Goal: Transaction & Acquisition: Purchase product/service

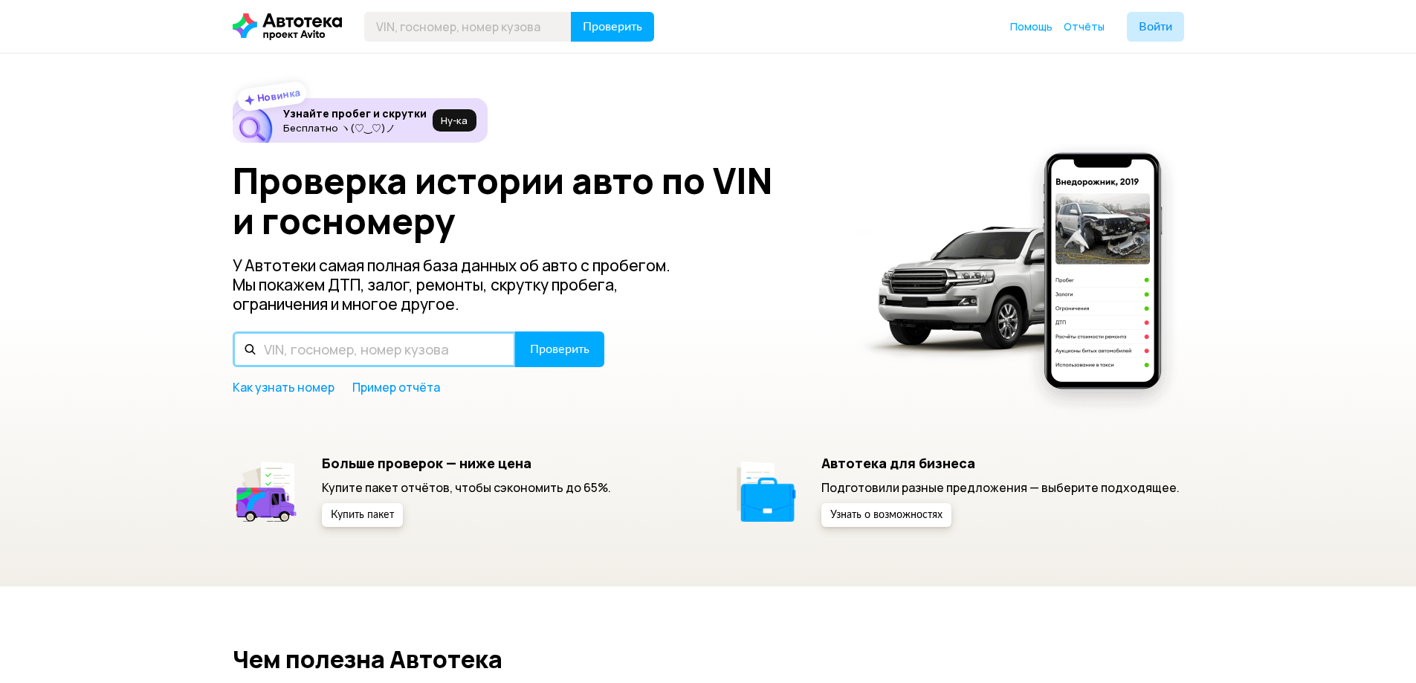
click at [460, 340] on input "text" at bounding box center [374, 350] width 283 height 36
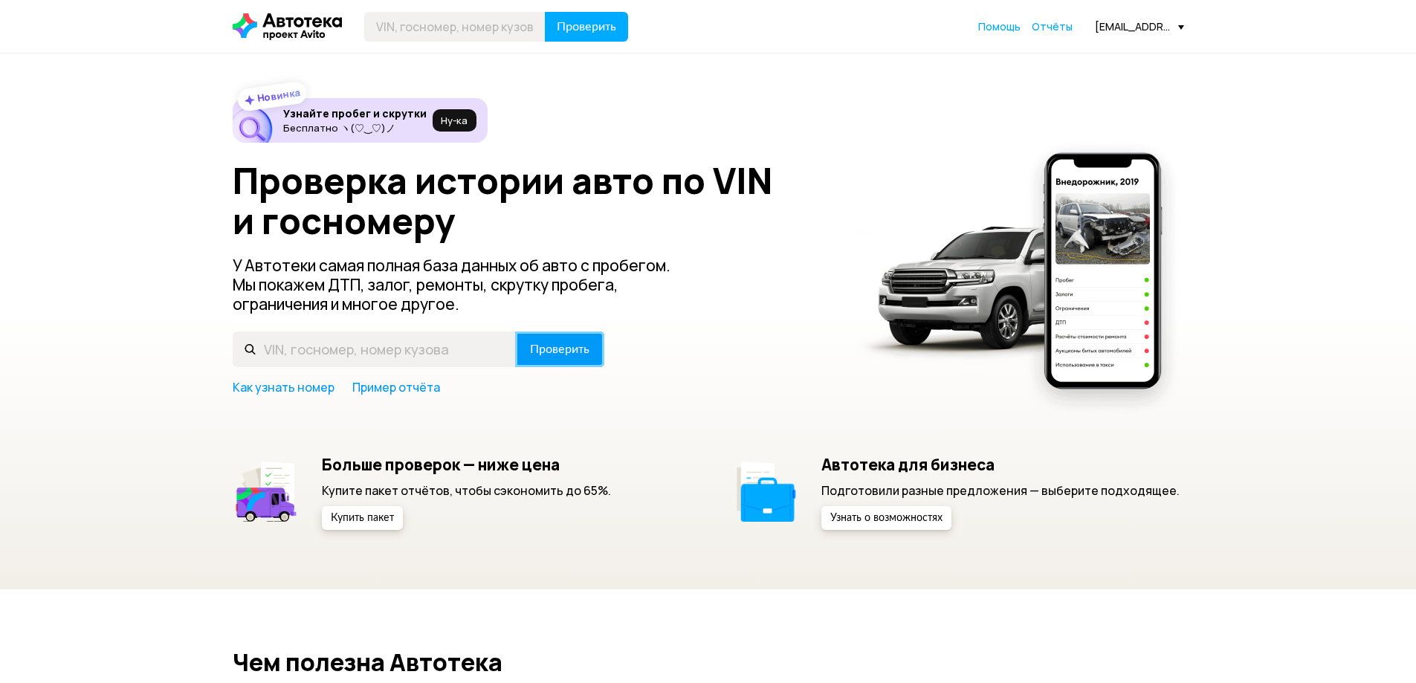
click at [574, 361] on button "Проверить" at bounding box center [559, 350] width 89 height 36
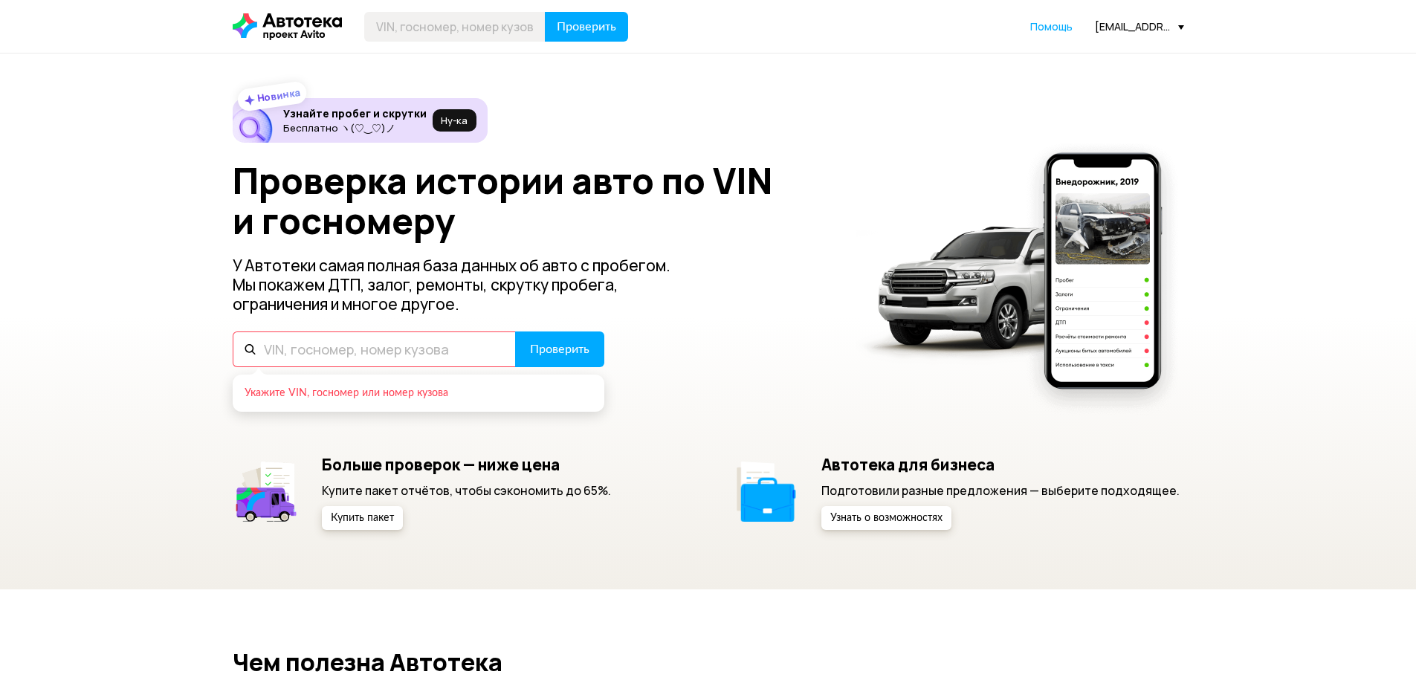
click at [408, 346] on input "text" at bounding box center [374, 350] width 283 height 36
paste input "[US_VEHICLE_IDENTIFICATION_NUMBER]"
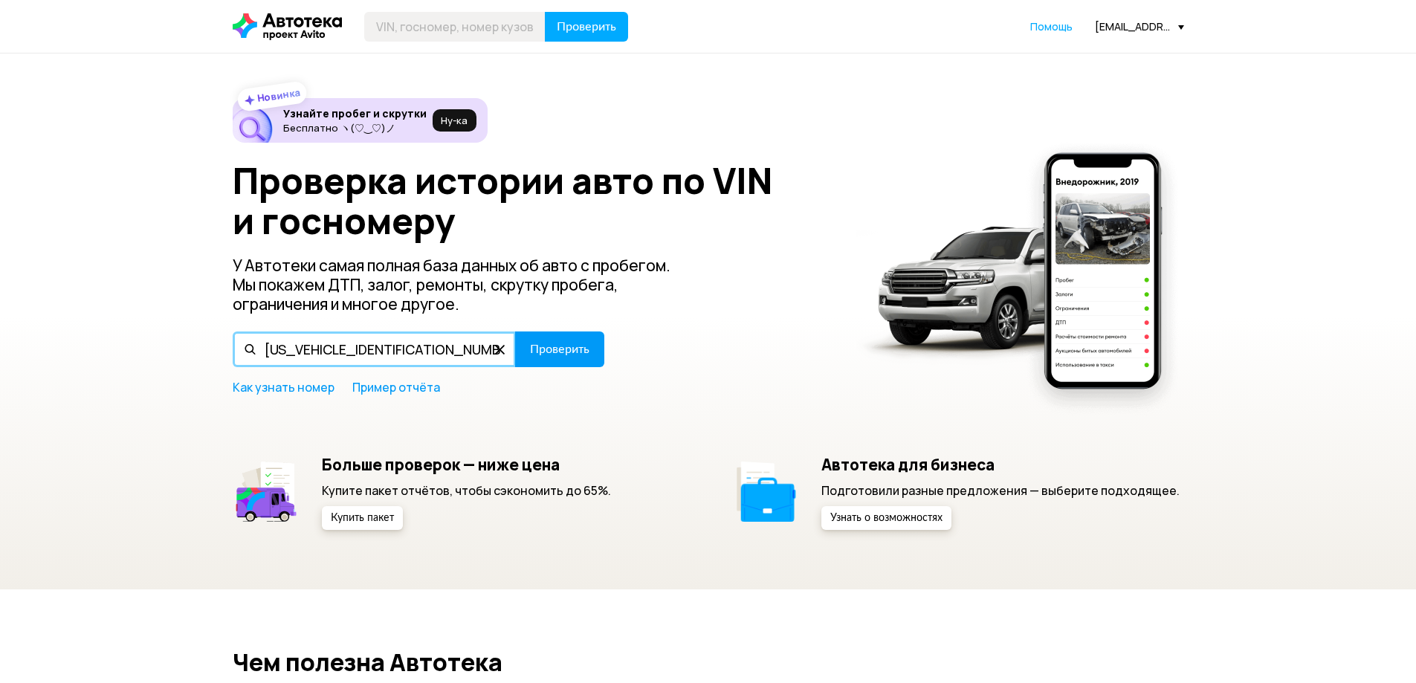
type input "[US_VEHICLE_IDENTIFICATION_NUMBER]"
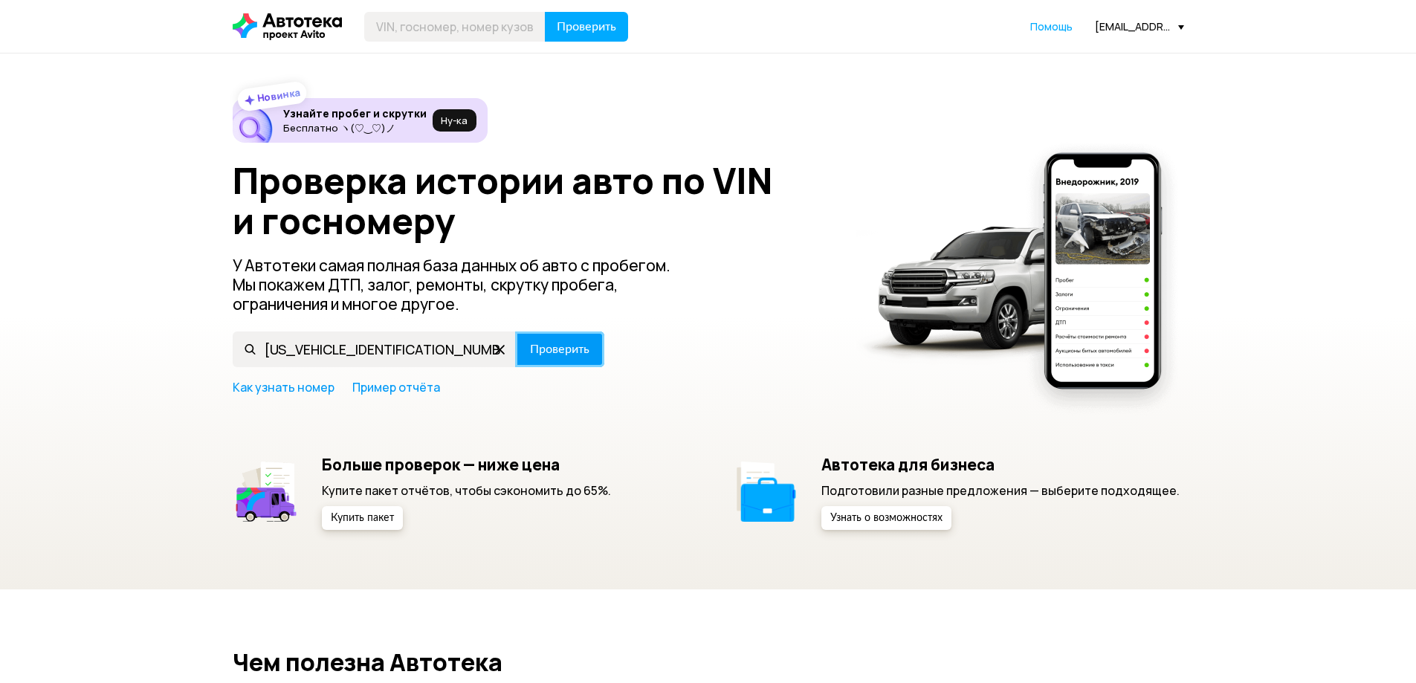
click at [557, 359] on button "Проверить" at bounding box center [559, 350] width 89 height 36
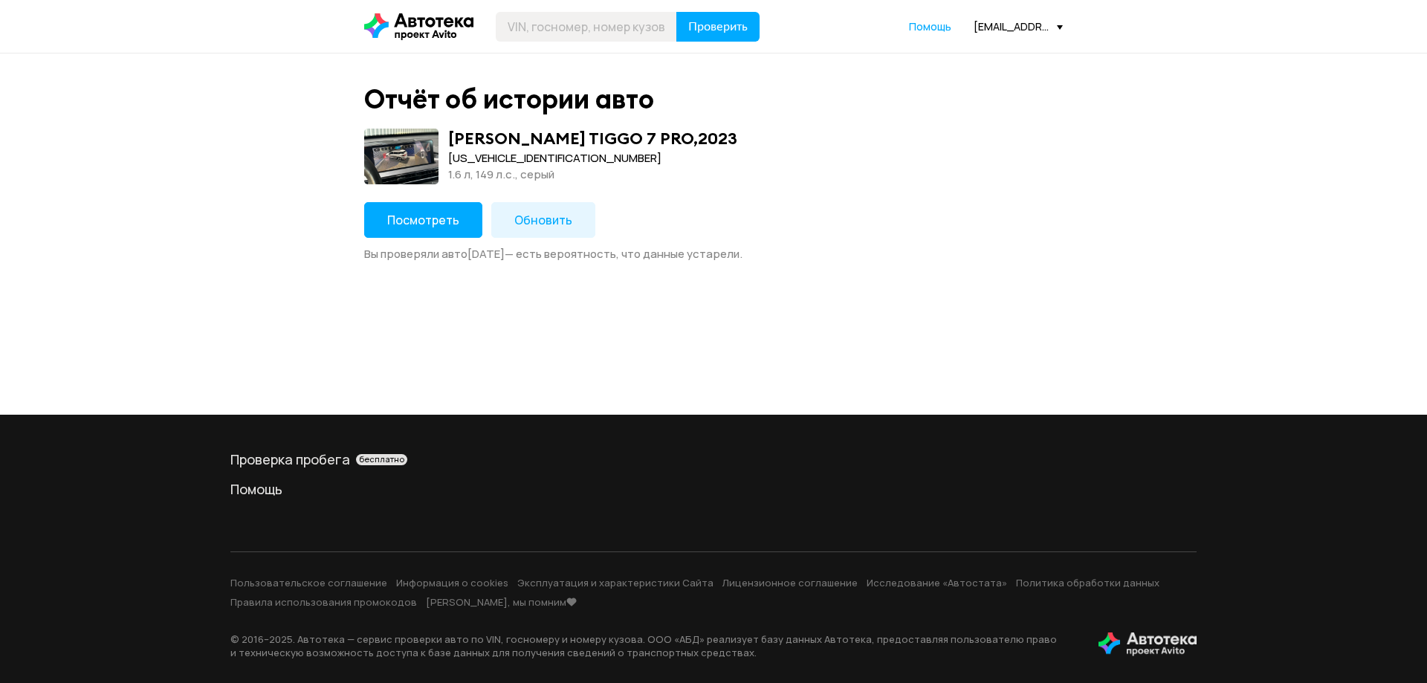
click at [410, 191] on div "Отчёт об истории авто [PERSON_NAME] TIGGO 7 PRO , 2023 [US_VEHICLE_IDENTIFICATI…" at bounding box center [714, 172] width 714 height 178
click at [402, 207] on button "Посмотреть" at bounding box center [423, 220] width 118 height 36
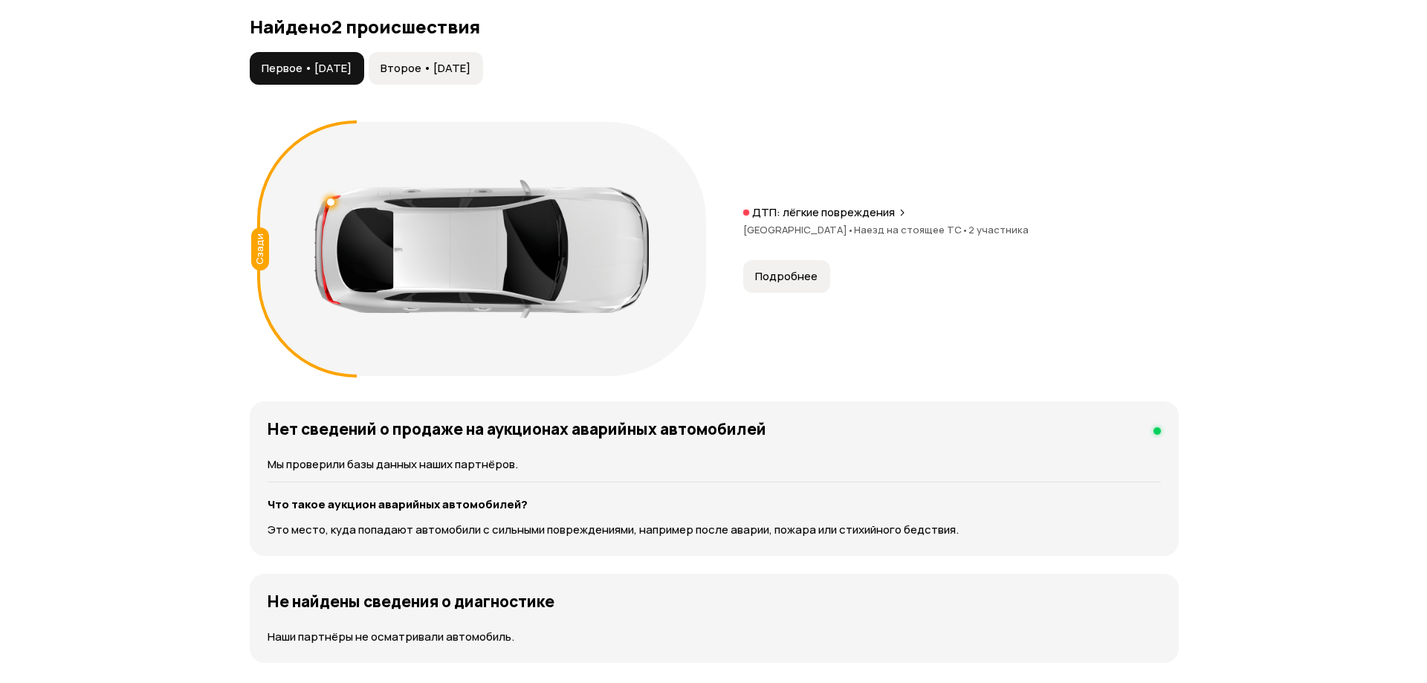
scroll to position [1487, 0]
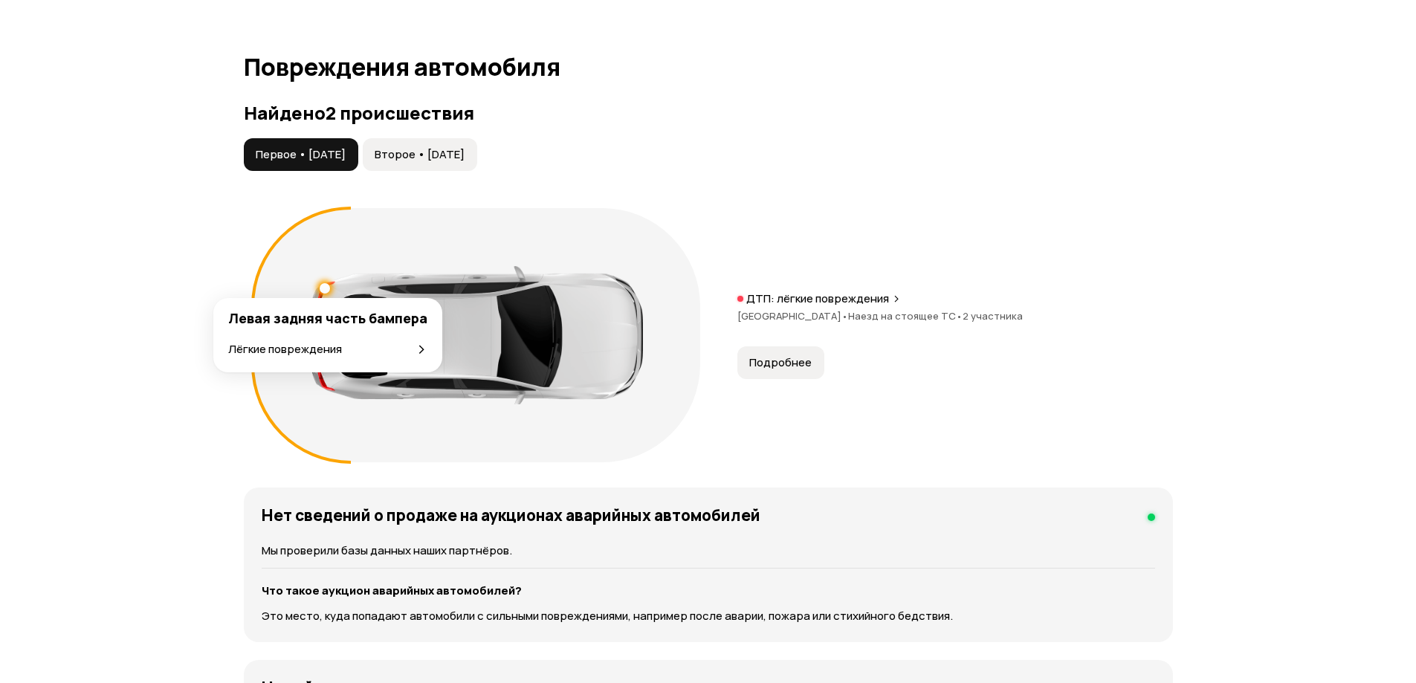
click at [322, 287] on div at bounding box center [325, 288] width 10 height 10
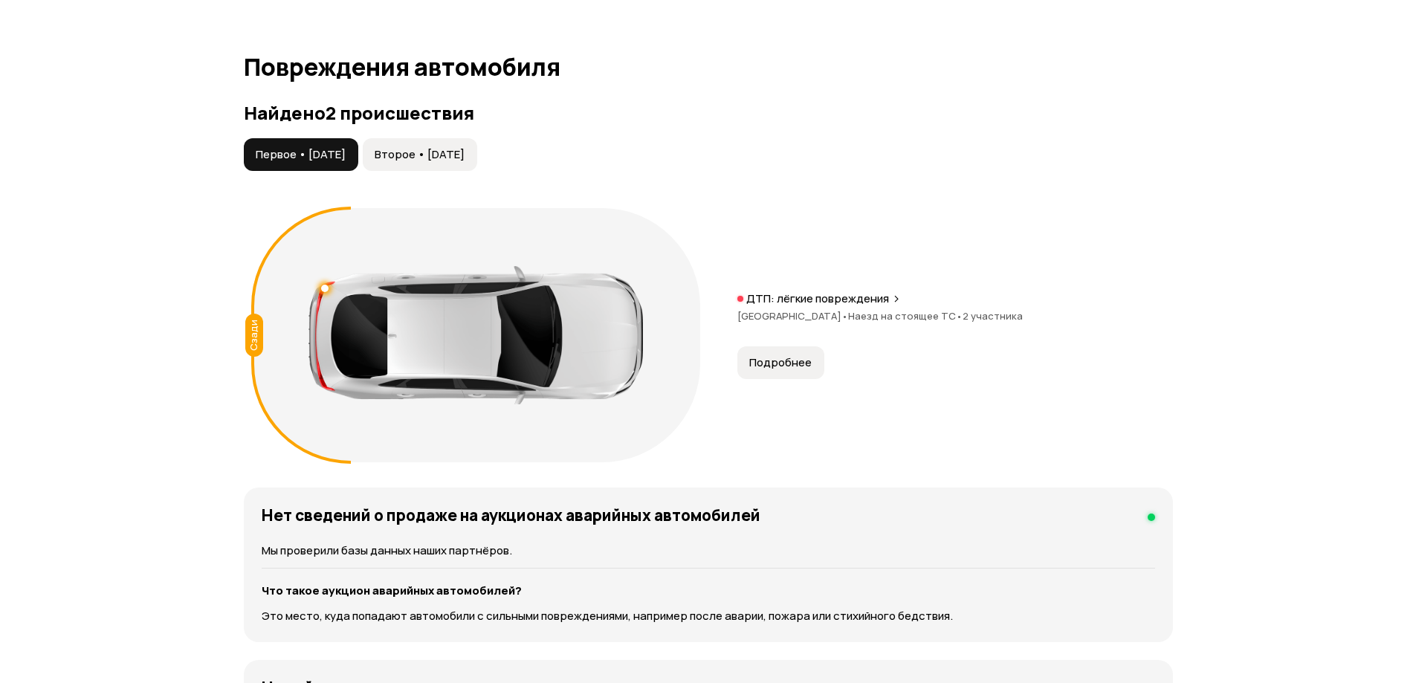
click at [456, 142] on button "Второе • [DATE]" at bounding box center [420, 154] width 114 height 33
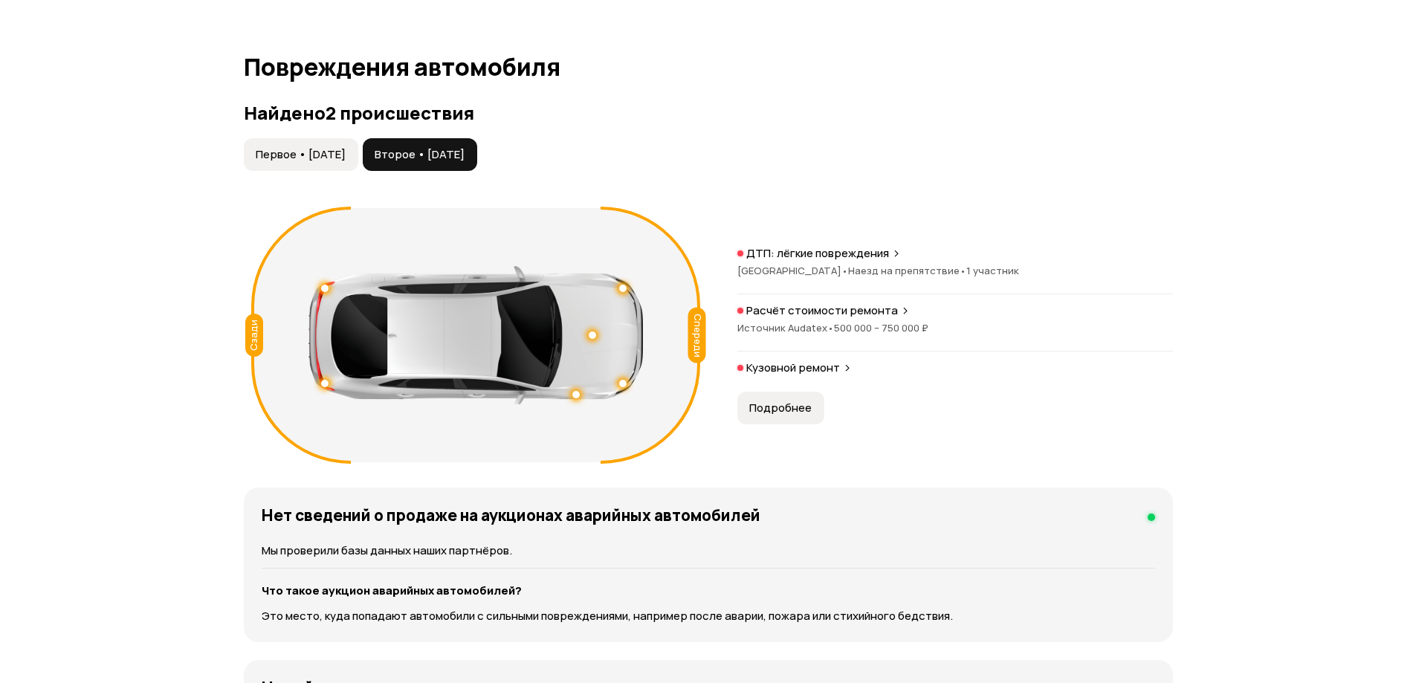
click at [811, 400] on button "Подробнее" at bounding box center [780, 408] width 87 height 33
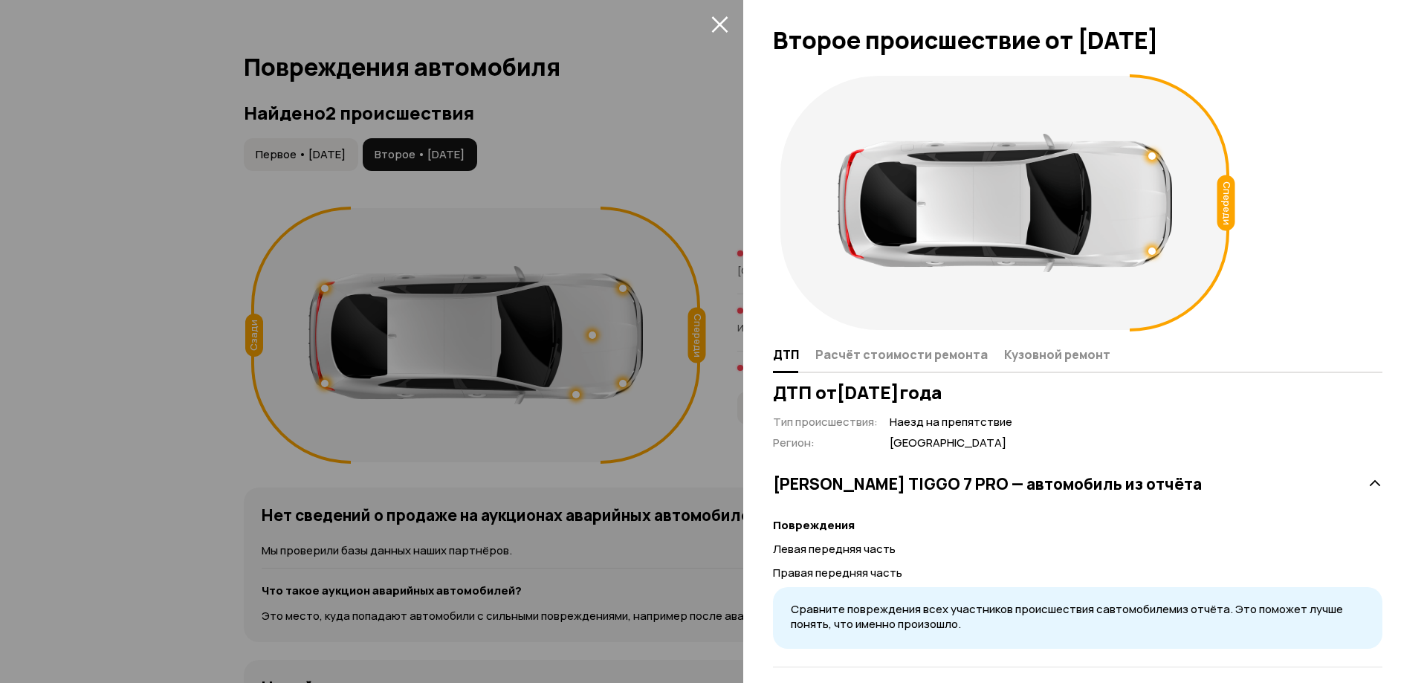
scroll to position [14, 0]
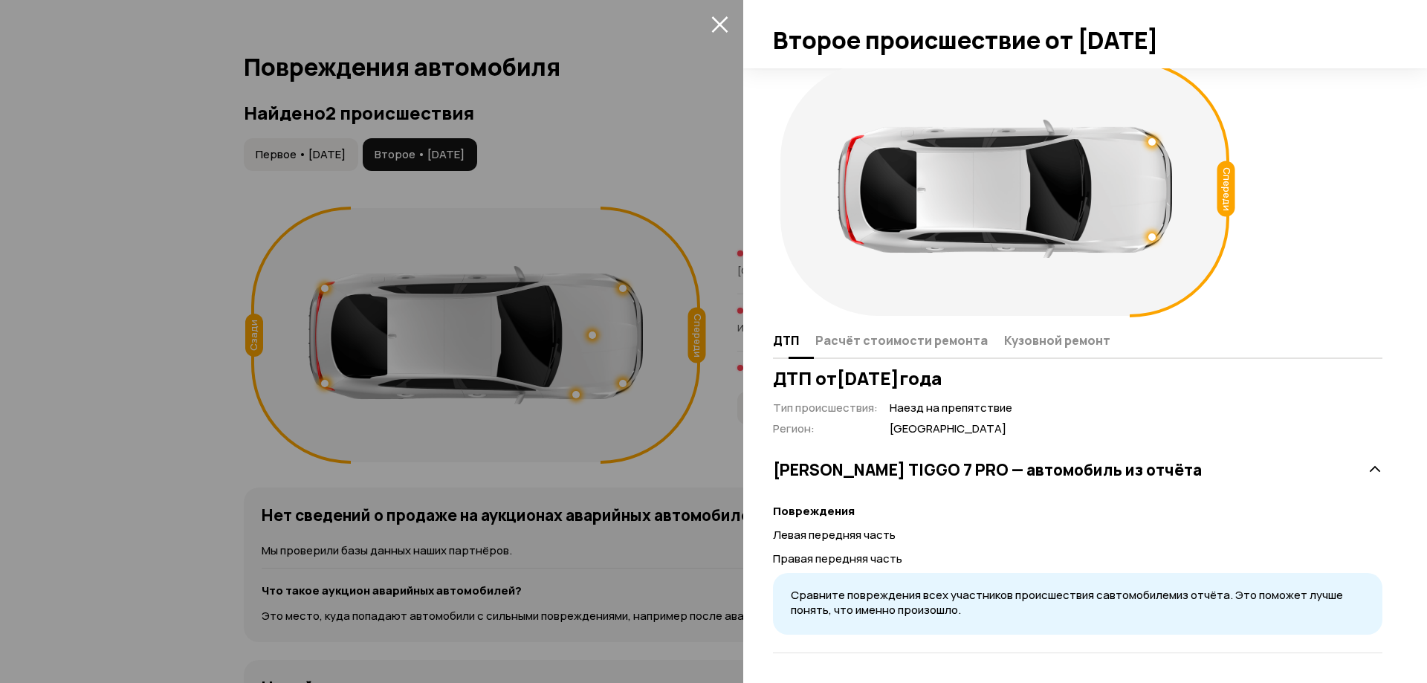
click at [905, 341] on span "Расчёт стоимости ремонта" at bounding box center [901, 340] width 172 height 15
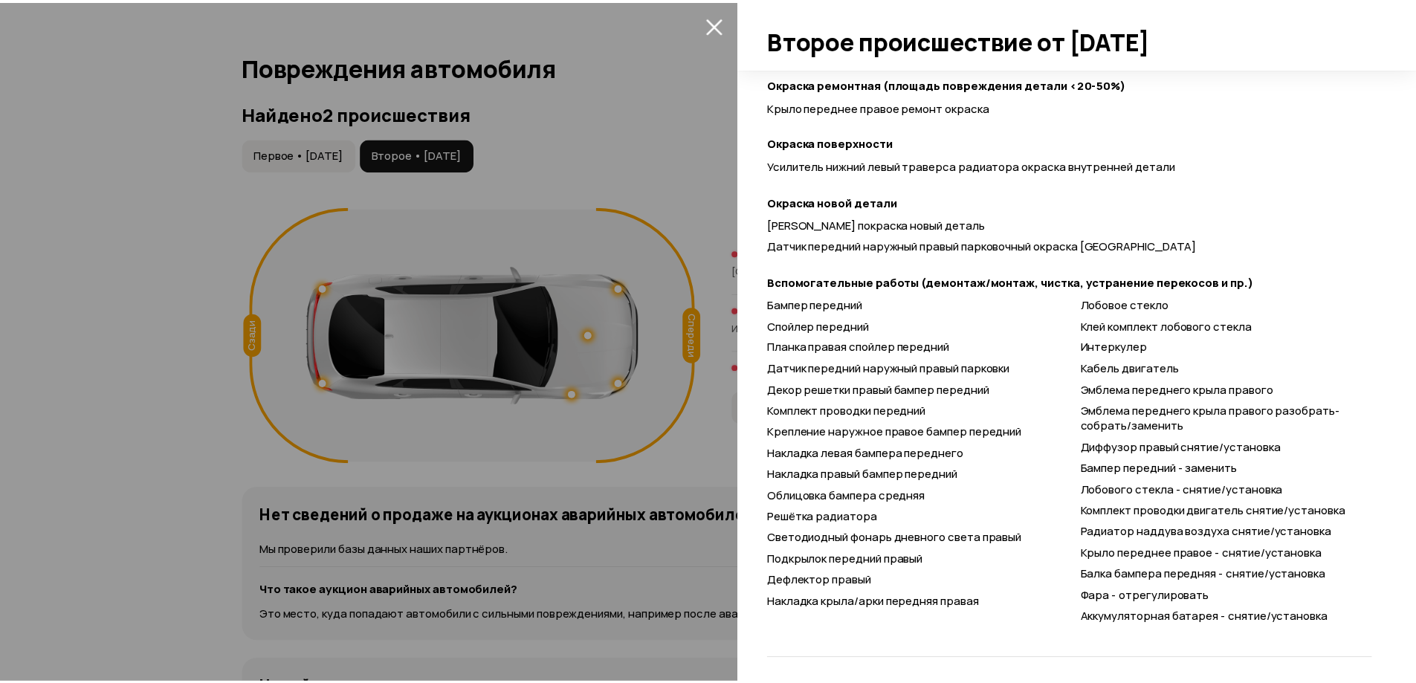
scroll to position [636, 0]
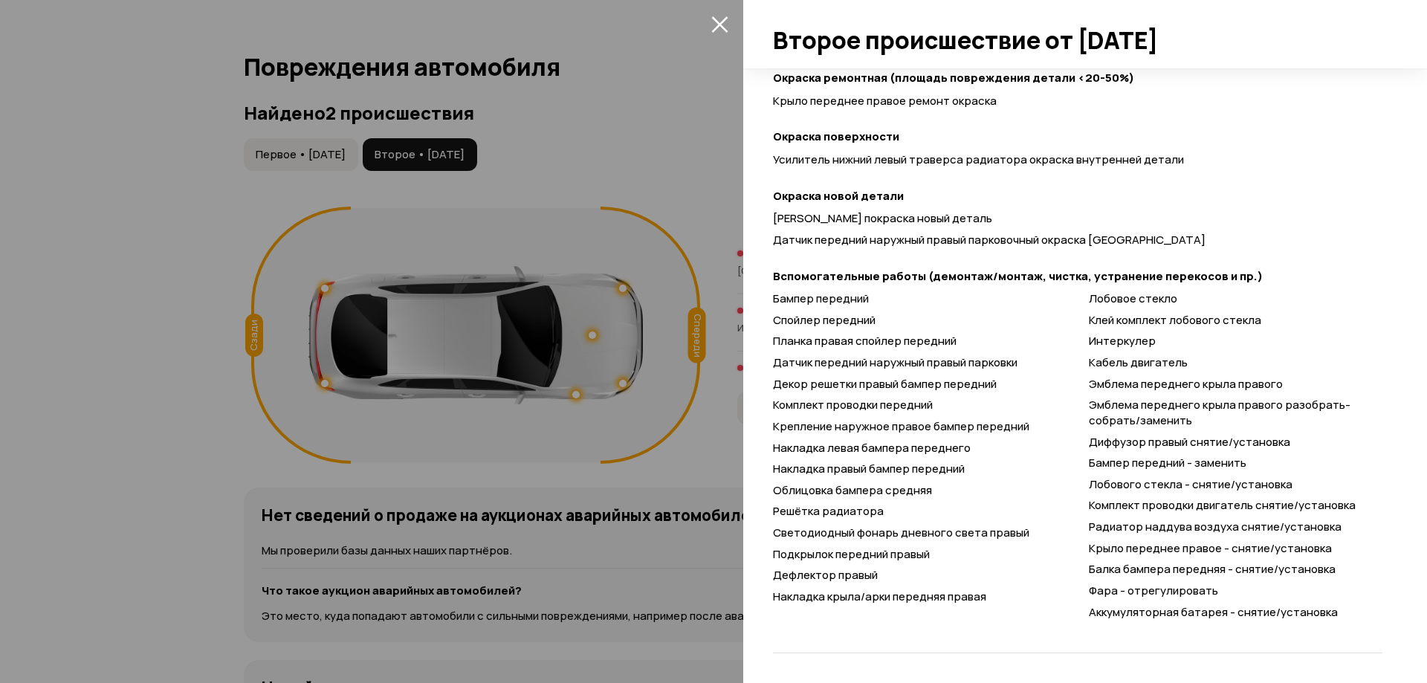
click at [656, 116] on div at bounding box center [713, 341] width 1427 height 683
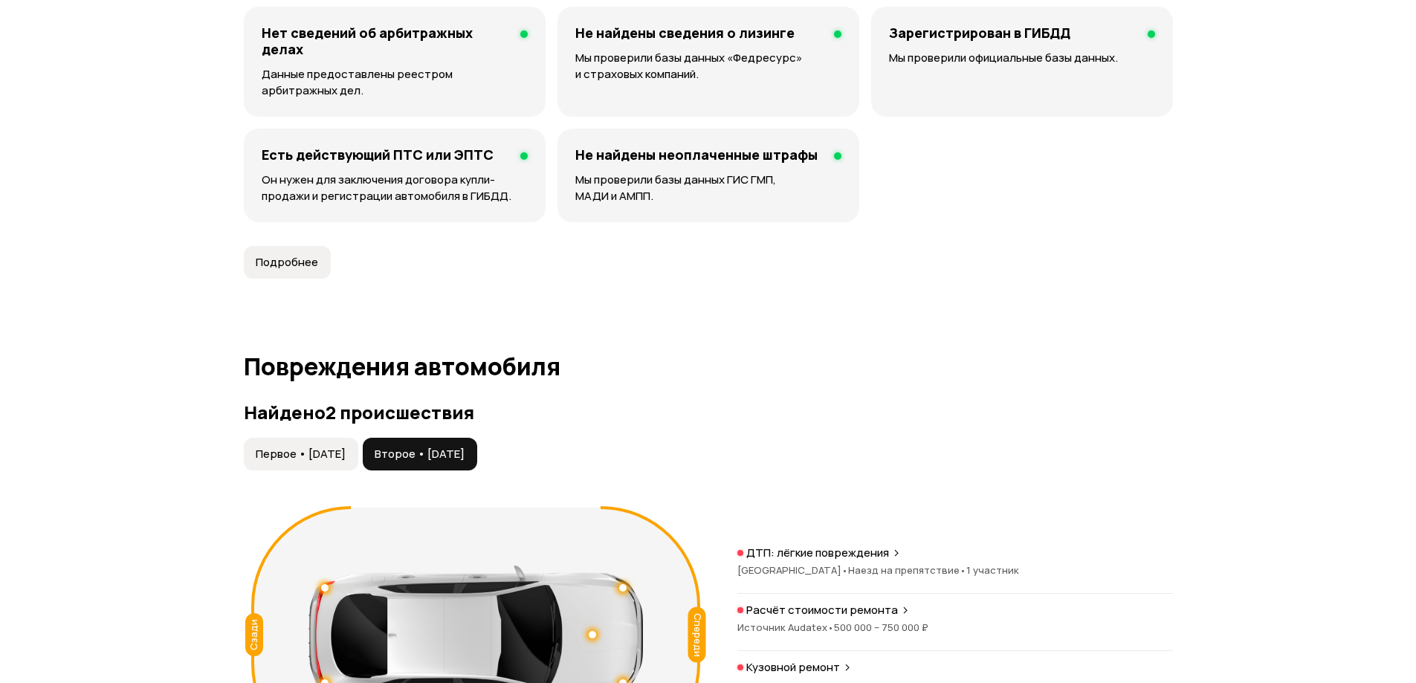
scroll to position [1412, 0]
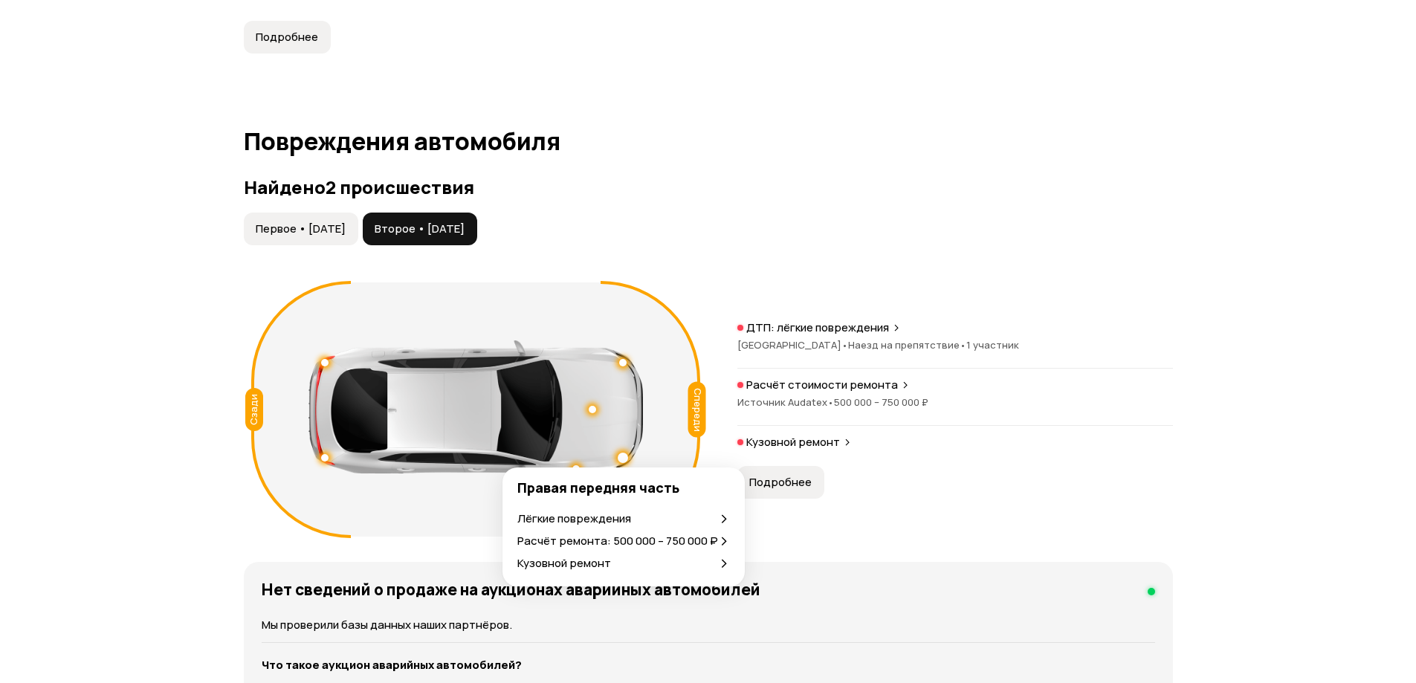
click at [624, 455] on div at bounding box center [623, 458] width 10 height 10
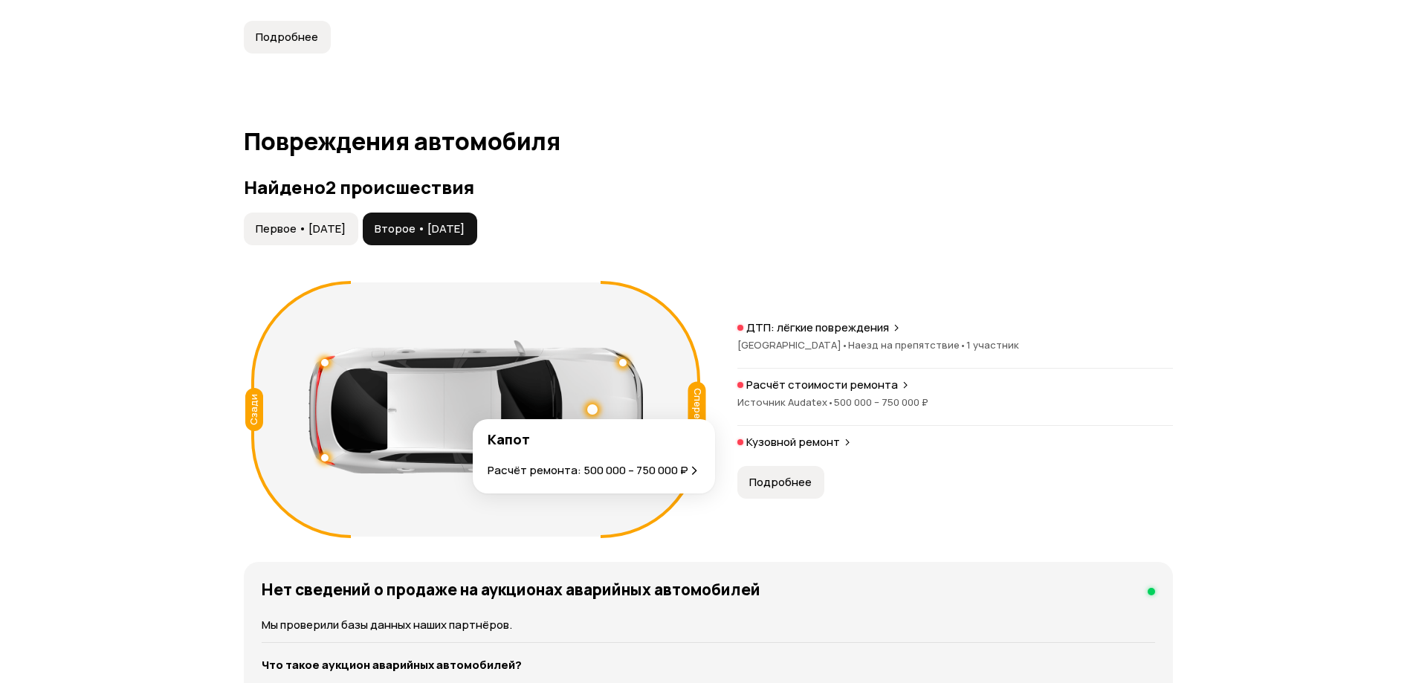
click at [594, 409] on div at bounding box center [592, 409] width 10 height 10
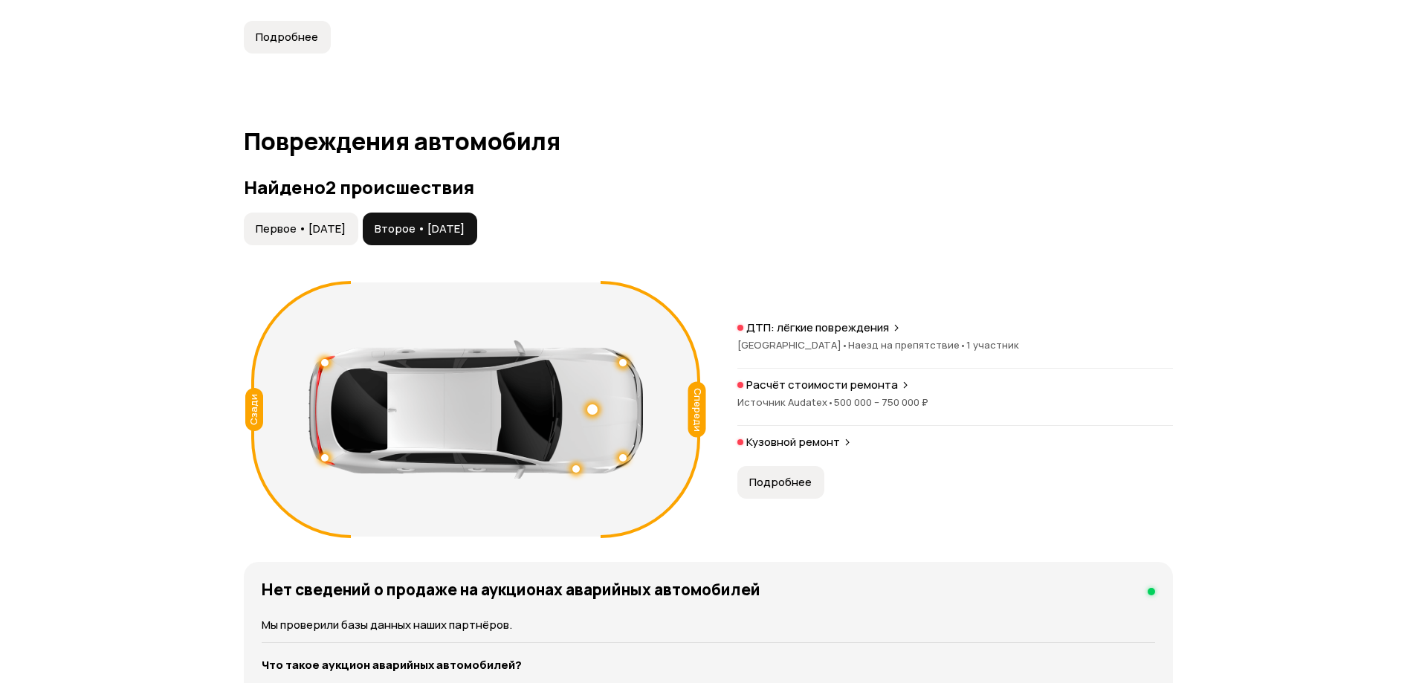
click at [748, 161] on article "Повреждения автомобиля Найдено 2 происшествия Первое • [DATE] Второе • [DATE] С…" at bounding box center [708, 476] width 929 height 696
